Goal: Navigation & Orientation: Find specific page/section

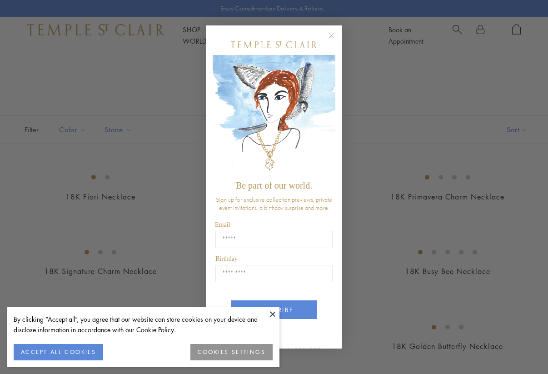
click at [160, 251] on div "Close dialog Be part of our world. Sign up for exclusive collection previews, p…" at bounding box center [274, 187] width 548 height 374
click at [335, 36] on circle "Close dialog" at bounding box center [331, 35] width 11 height 11
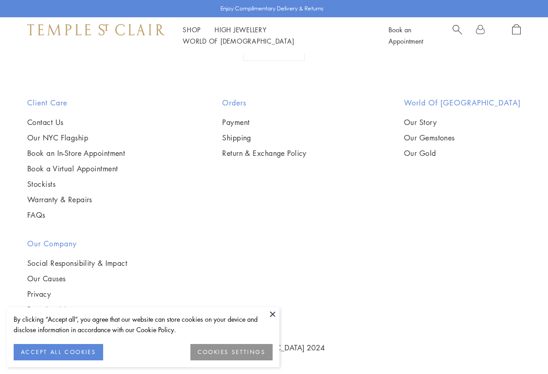
scroll to position [3349, 0]
